Goal: Task Accomplishment & Management: Manage account settings

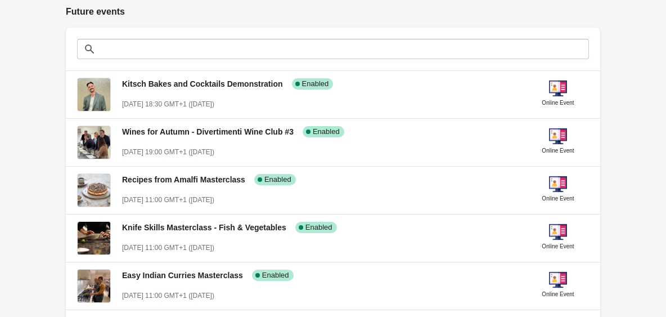
scroll to position [241, 0]
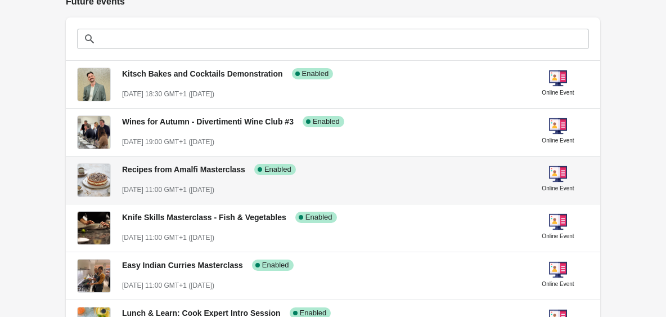
click at [376, 185] on div "[DATE] 11:00 GMT+1 ([DATE])" at bounding box center [320, 189] width 396 height 11
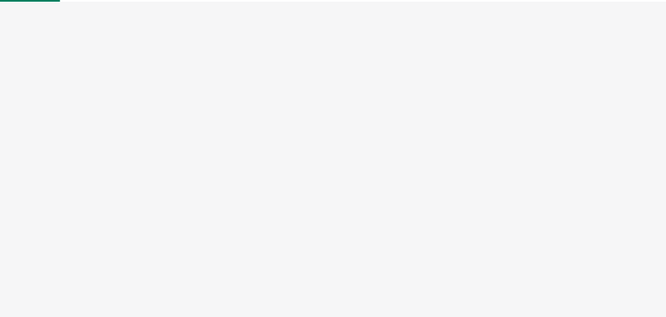
select select "US"
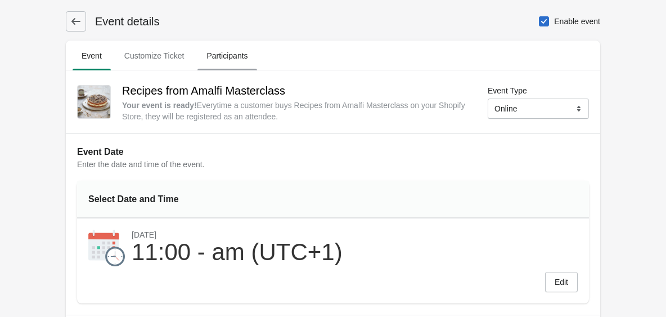
click at [229, 51] on span "Participants" at bounding box center [227, 56] width 59 height 20
select select "US"
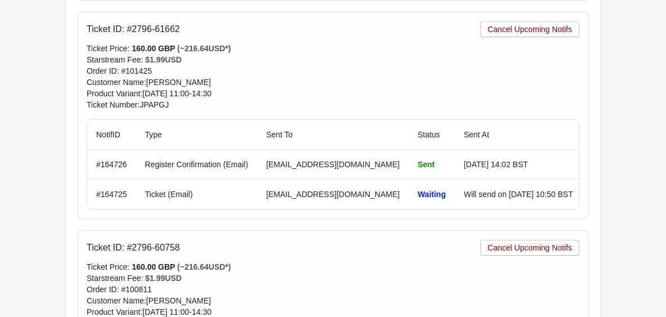
scroll to position [2333, 0]
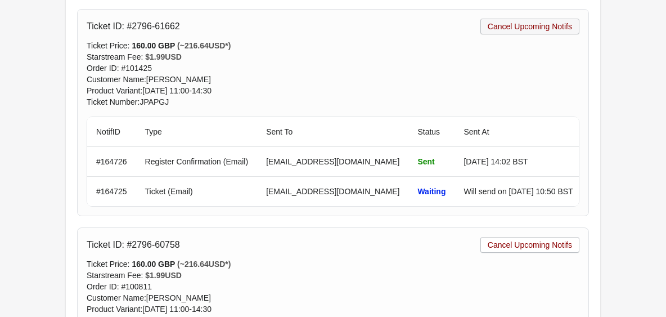
click at [527, 23] on span "Cancel Upcoming Notifs" at bounding box center [530, 26] width 84 height 9
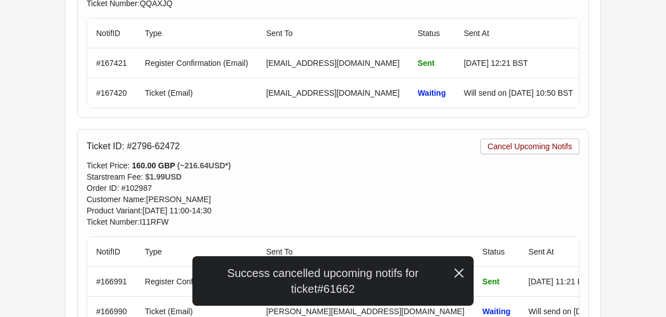
scroll to position [463, 0]
